Goal: Task Accomplishment & Management: Manage account settings

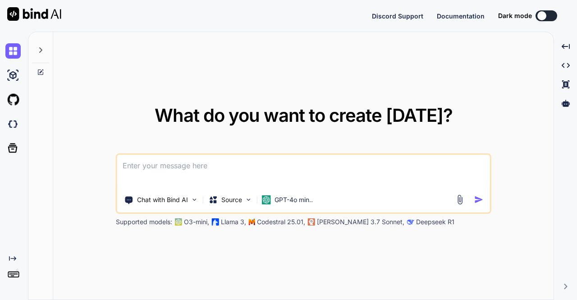
type textarea "x"
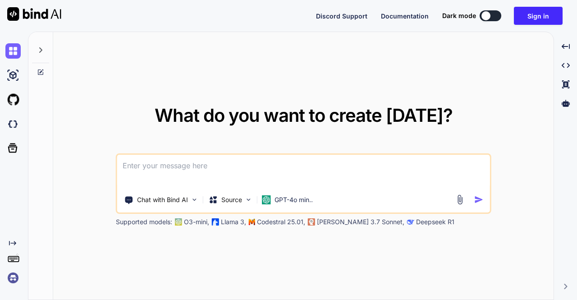
click at [15, 279] on img at bounding box center [12, 277] width 15 height 15
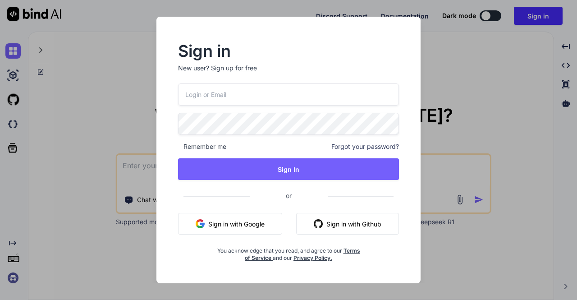
type input "stagtest6@yopmail.com"
click at [235, 222] on button "Sign in with Google" at bounding box center [230, 224] width 104 height 22
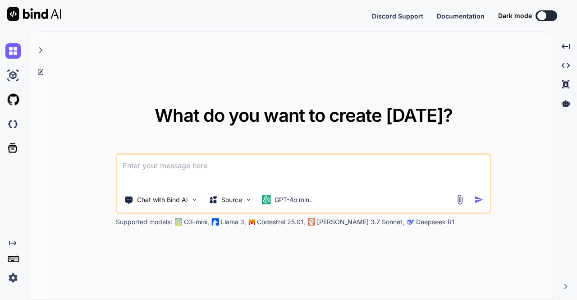
click at [12, 278] on img at bounding box center [12, 277] width 15 height 15
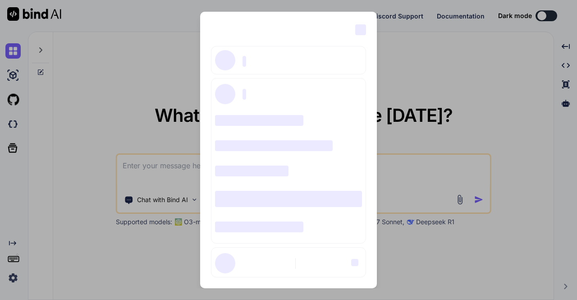
click at [111, 86] on div "‌ ‌ ‌ ‌ ‌ ‌ ‌ ‌ ‌ ‌ ‌ ‌ ‌ ‌ ‌" at bounding box center [288, 150] width 577 height 300
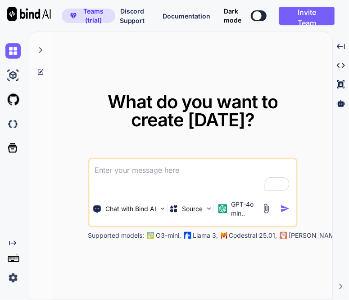
type textarea "x"
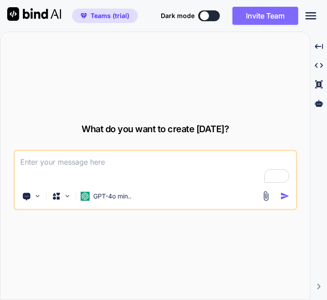
click at [254, 18] on button "Invite Team" at bounding box center [266, 16] width 66 height 18
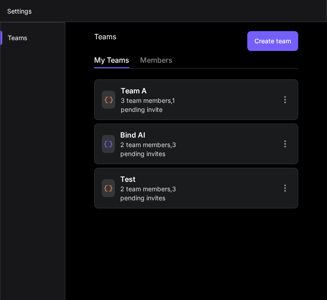
click at [164, 100] on span "3 team members , 1 pending invite" at bounding box center [157, 105] width 73 height 18
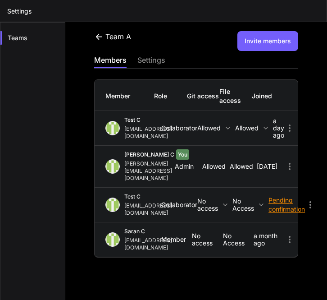
click at [315, 199] on icon at bounding box center [310, 204] width 11 height 11
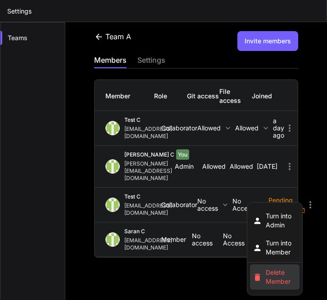
click at [280, 268] on span "Delete Member" at bounding box center [281, 277] width 31 height 18
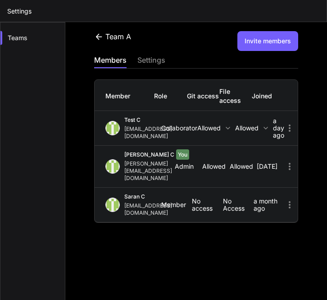
click at [255, 43] on button "Invite members" at bounding box center [267, 41] width 61 height 20
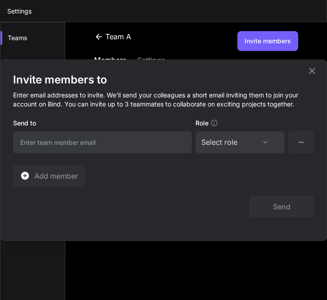
click at [147, 140] on input "email" at bounding box center [102, 142] width 179 height 22
type input "[EMAIL_ADDRESS][DOMAIN_NAME]"
click at [208, 148] on div "Select role Assign Role Admin Collaborator Member" at bounding box center [240, 142] width 89 height 22
click at [222, 144] on div "Select role" at bounding box center [219, 142] width 36 height 11
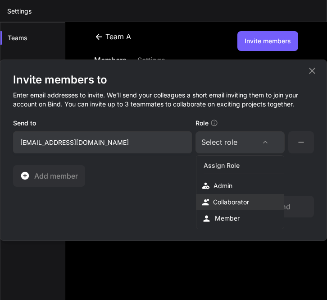
click at [229, 203] on div "Collaborator" at bounding box center [231, 201] width 36 height 9
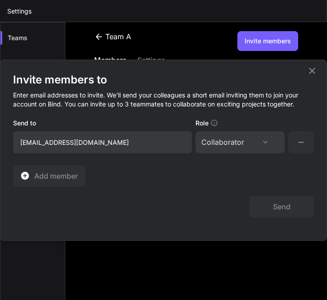
click at [283, 218] on div "Invite members to Enter email addresses to invite. We’ll send your colleagues a…" at bounding box center [163, 150] width 326 height 180
click at [285, 211] on button "Send" at bounding box center [281, 207] width 65 height 22
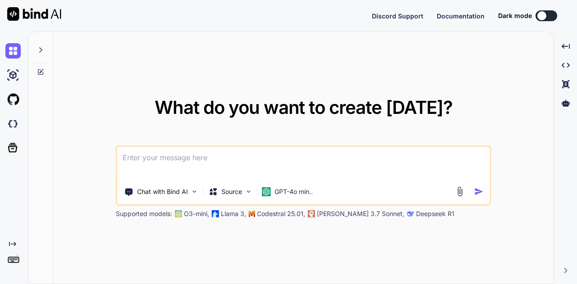
type textarea "x"
